Goal: Find contact information: Find contact information

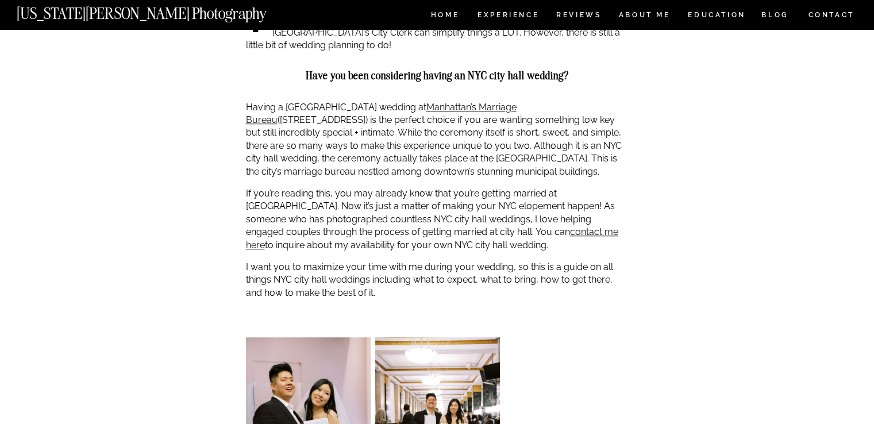
scroll to position [866, 0]
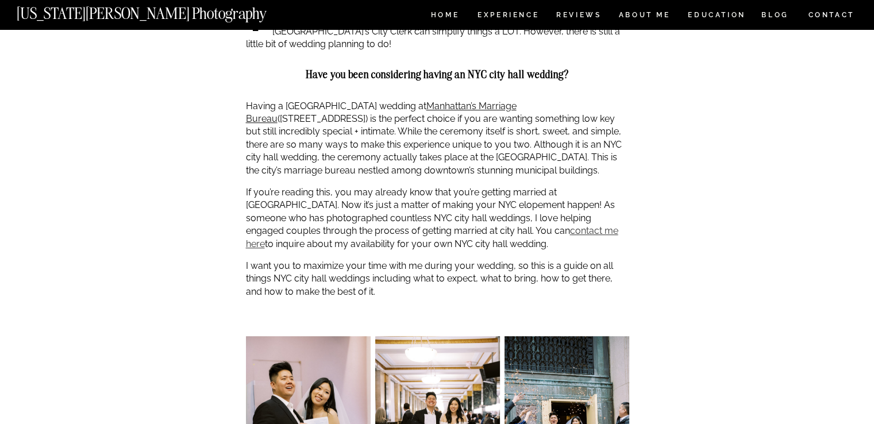
click at [495, 232] on link "contact me here" at bounding box center [432, 237] width 372 height 24
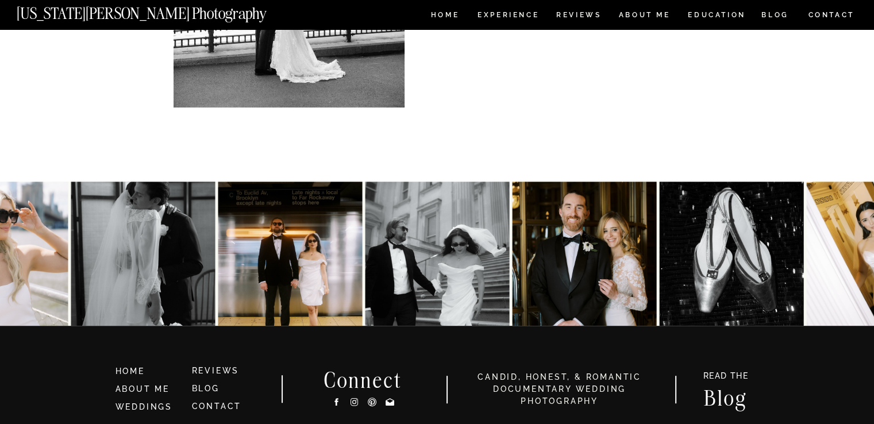
scroll to position [572, 0]
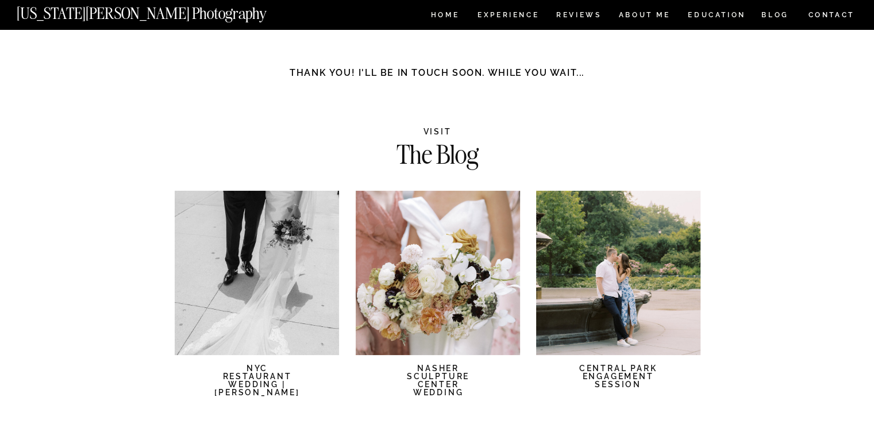
click at [269, 249] on div at bounding box center [257, 273] width 164 height 164
